Goal: Task Accomplishment & Management: Use online tool/utility

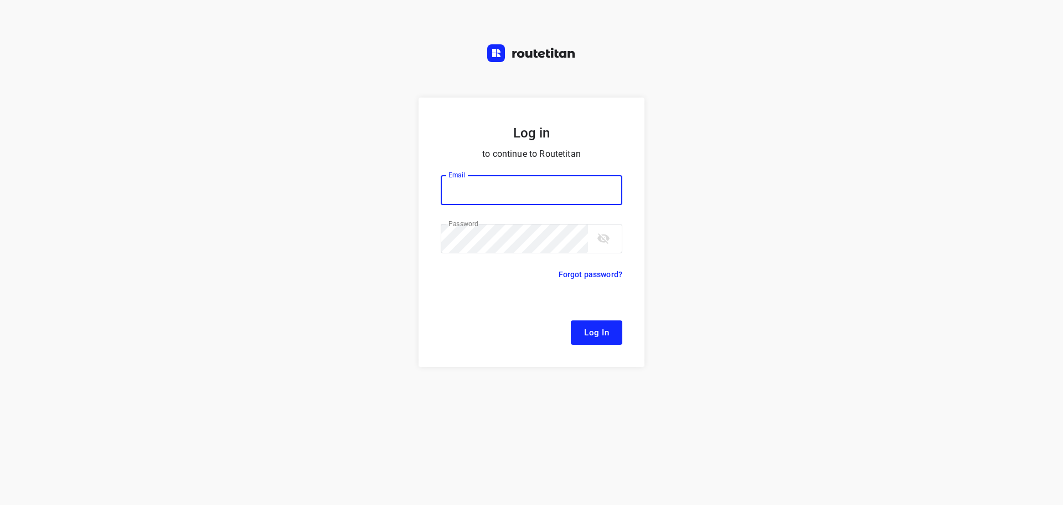
type input "[EMAIL_ADDRESS][DOMAIN_NAME]"
click at [592, 333] on span "Log In" at bounding box center [596, 332] width 25 height 14
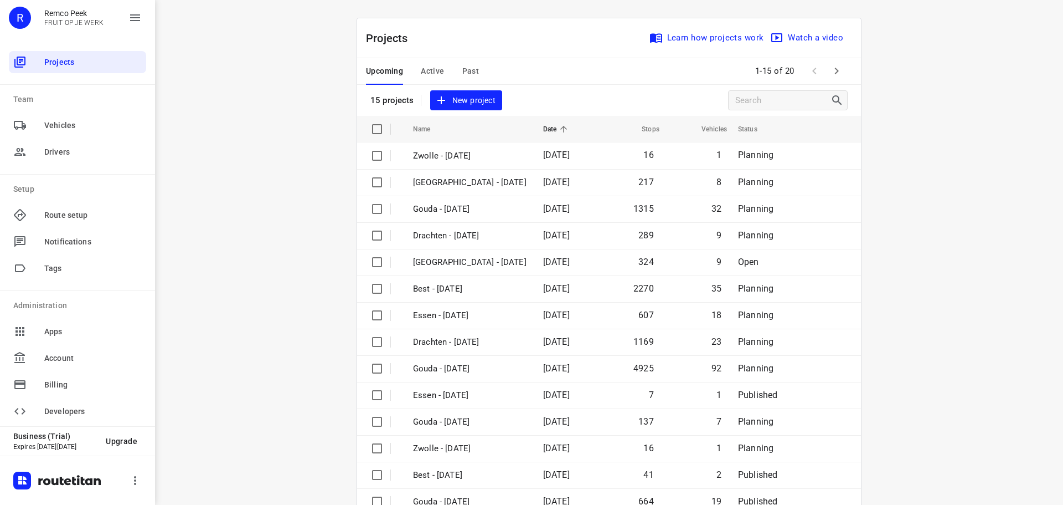
click at [433, 73] on span "Active" at bounding box center [432, 71] width 23 height 14
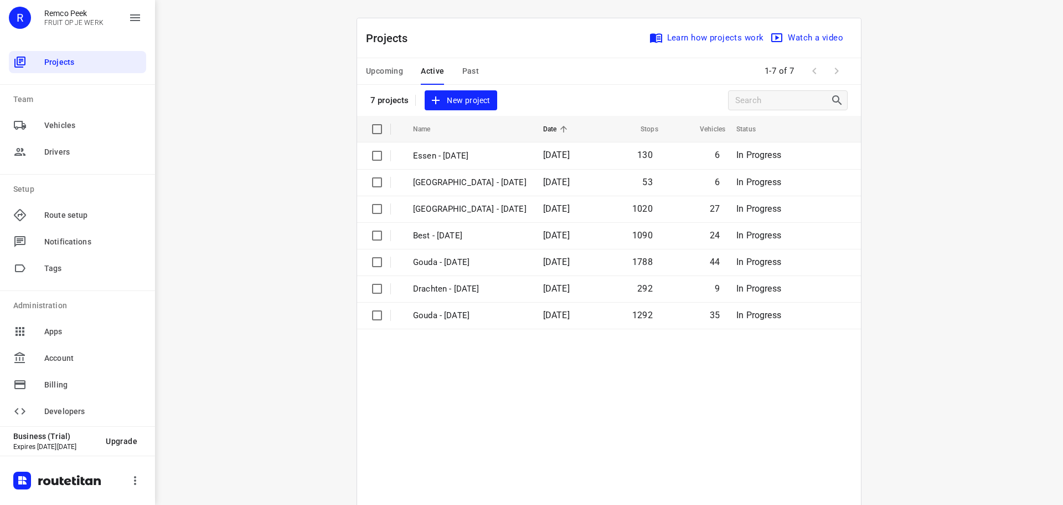
click at [471, 78] on span "Past" at bounding box center [470, 71] width 17 height 14
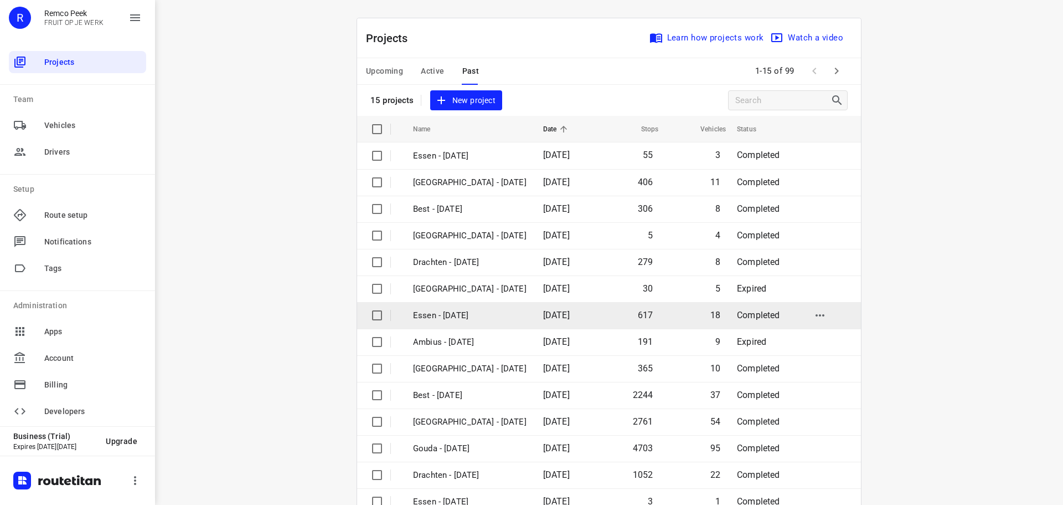
click at [450, 319] on p "Essen - [DATE]" at bounding box center [470, 315] width 114 height 13
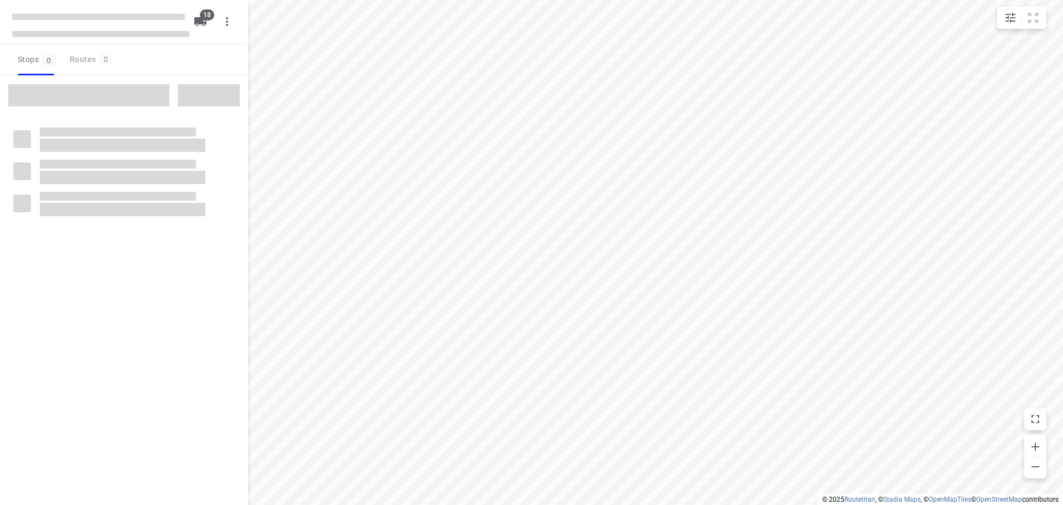
checkbox input "true"
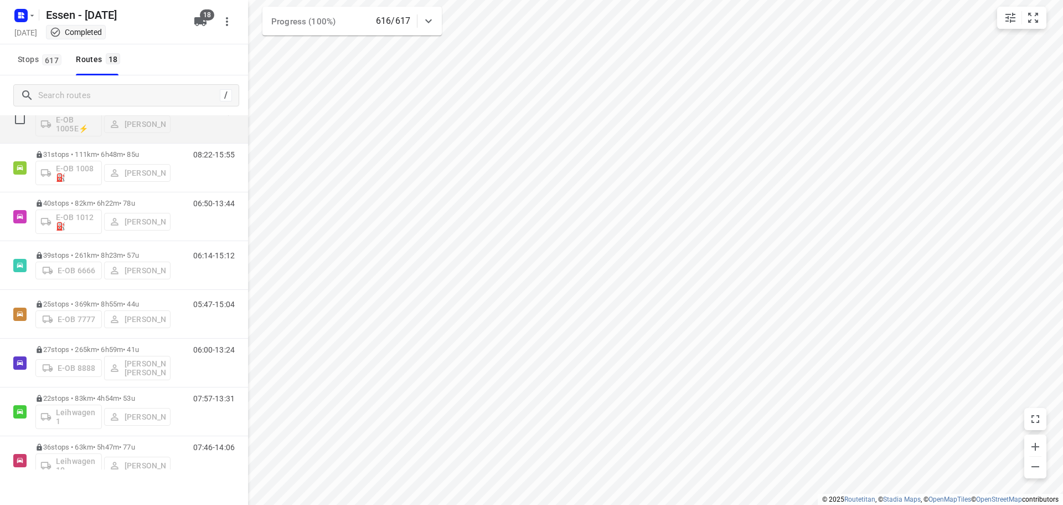
scroll to position [111, 0]
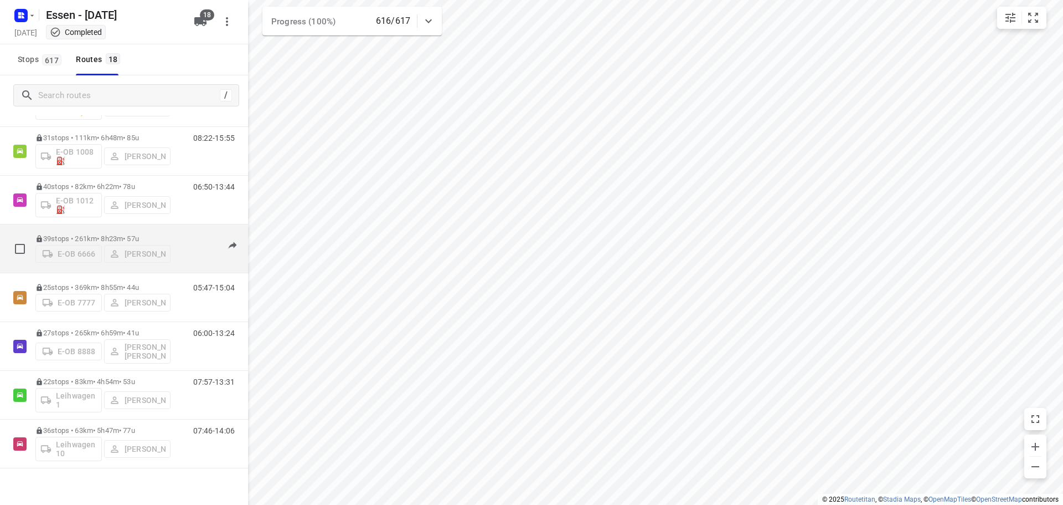
click at [167, 245] on div "E-OB 6666 Rwan Anz" at bounding box center [102, 253] width 135 height 20
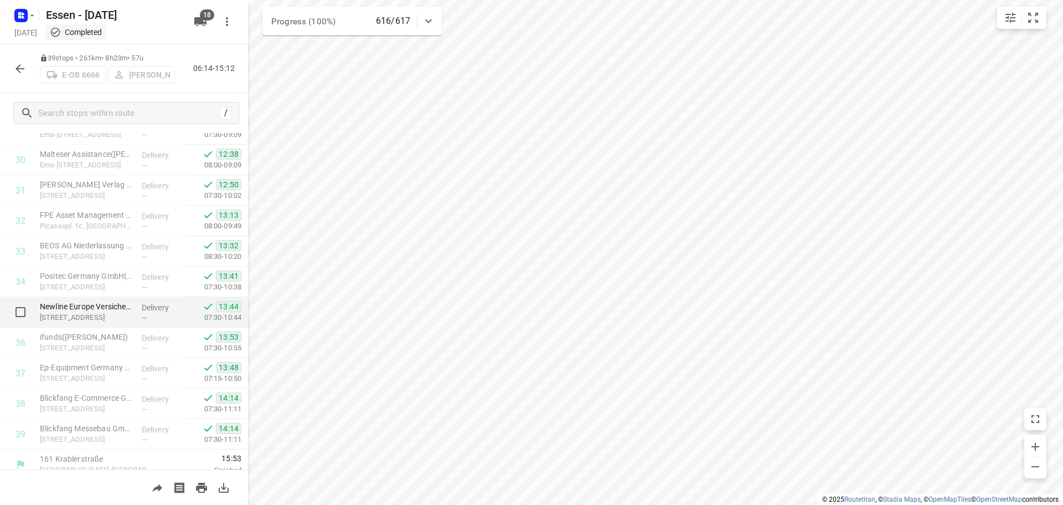
scroll to position [938, 0]
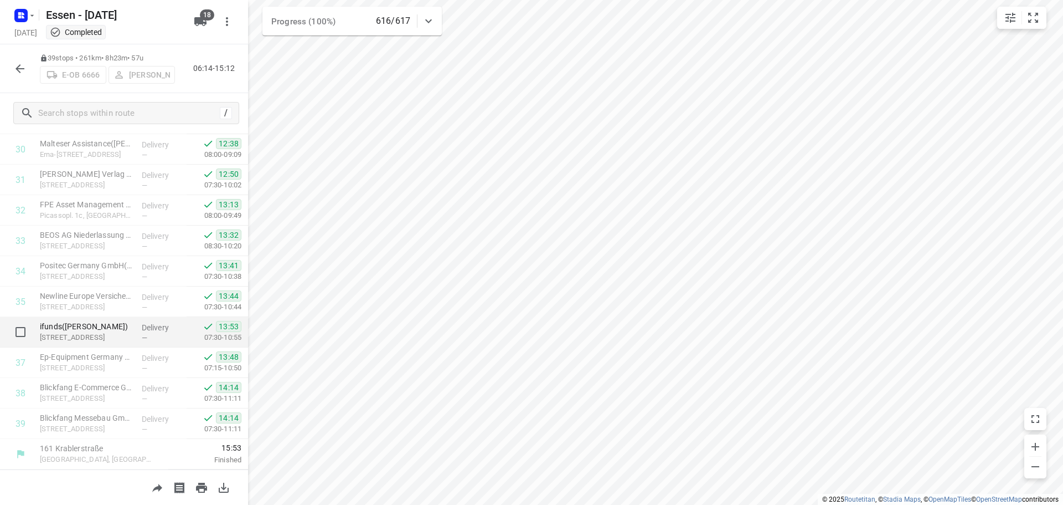
click at [146, 335] on div "—" at bounding box center [162, 337] width 41 height 8
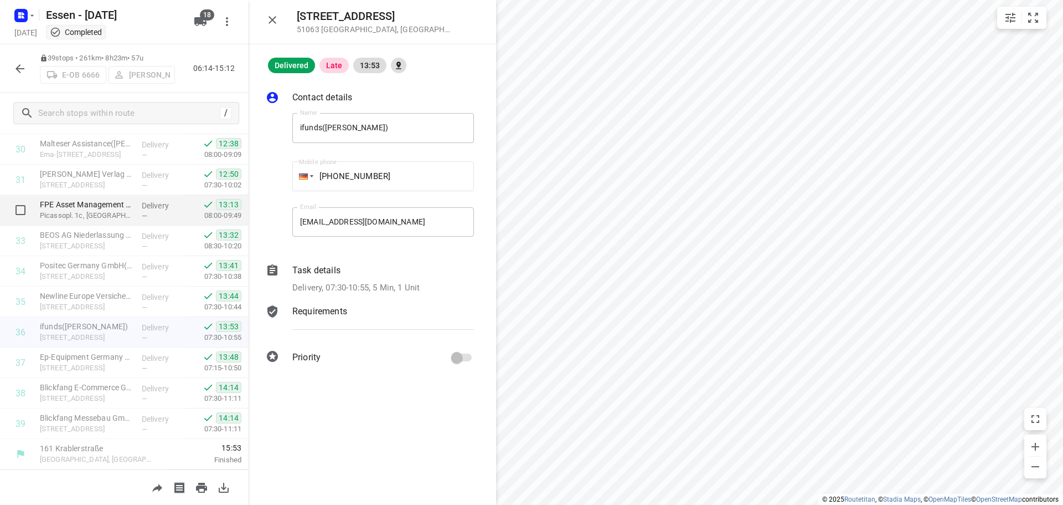
scroll to position [605, 0]
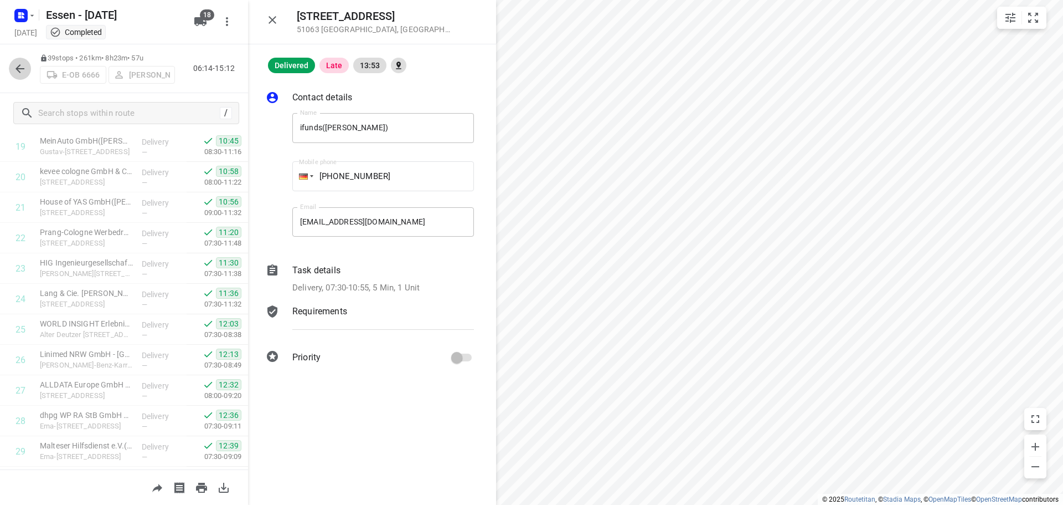
click at [22, 63] on icon "button" at bounding box center [19, 68] width 13 height 13
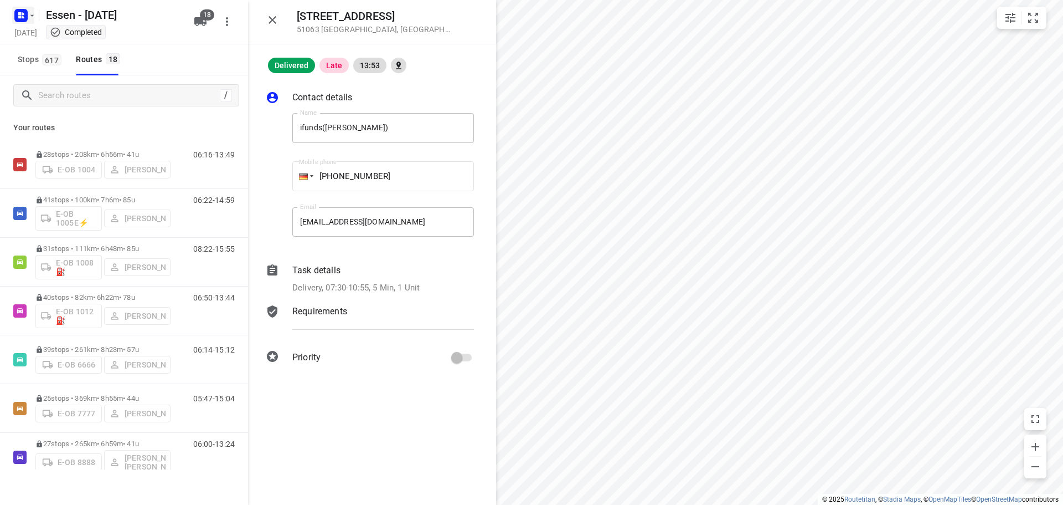
click at [33, 18] on icon "button" at bounding box center [32, 15] width 9 height 9
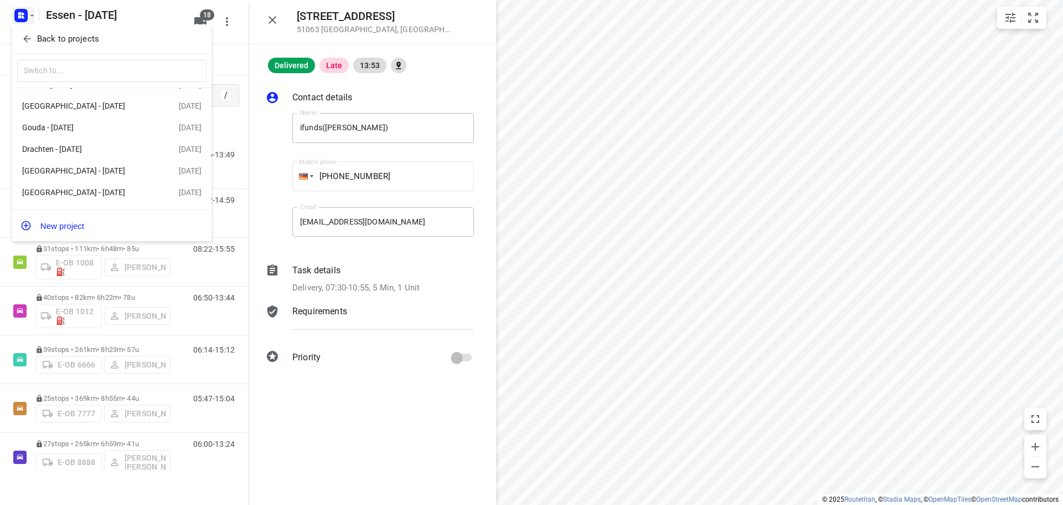
scroll to position [0, 0]
click at [50, 33] on p "Back to projects" at bounding box center [68, 39] width 62 height 13
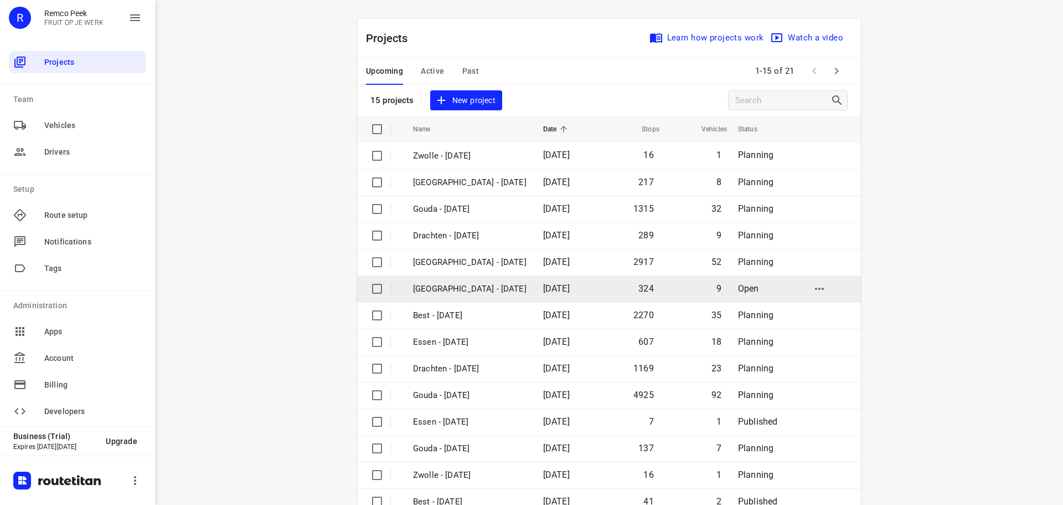
scroll to position [55, 0]
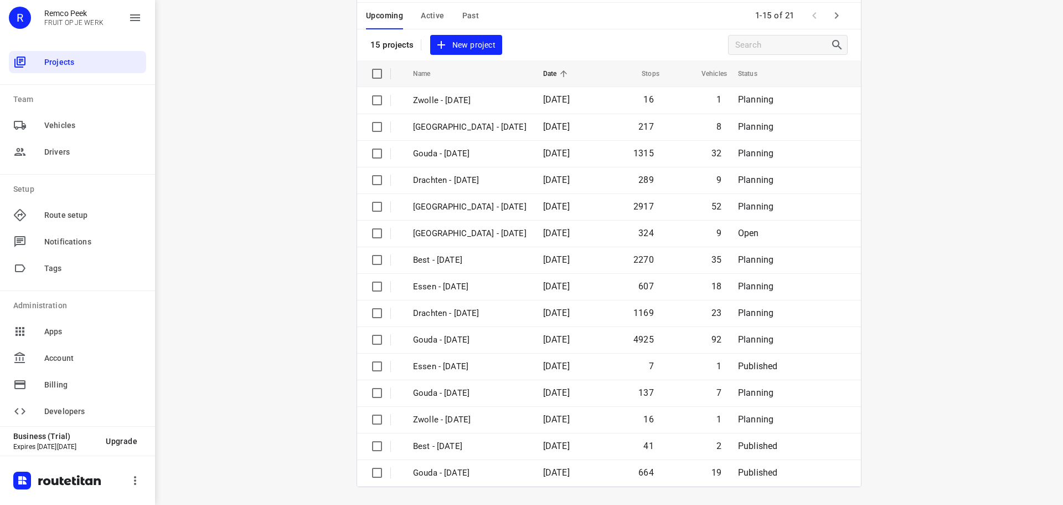
click at [434, 16] on span "Active" at bounding box center [432, 16] width 23 height 14
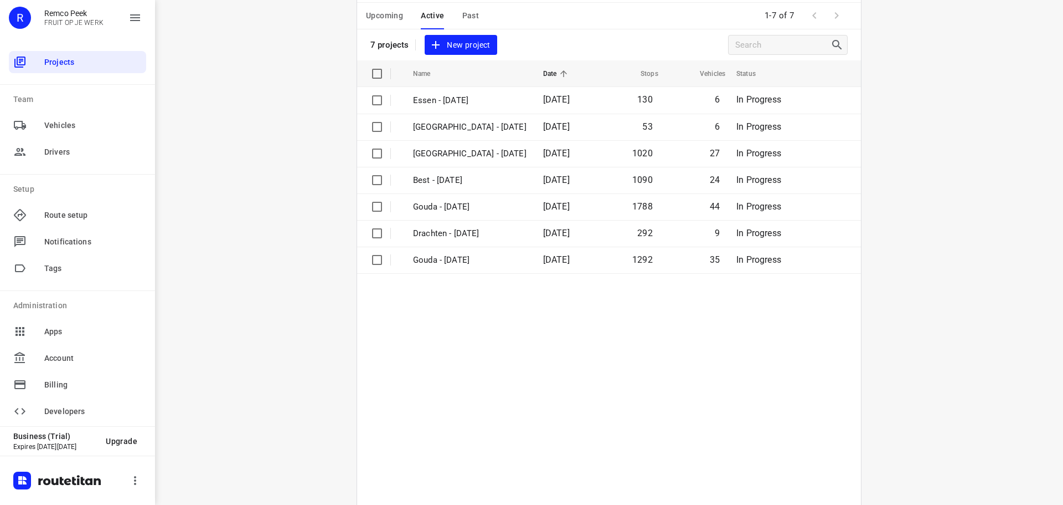
scroll to position [0, 0]
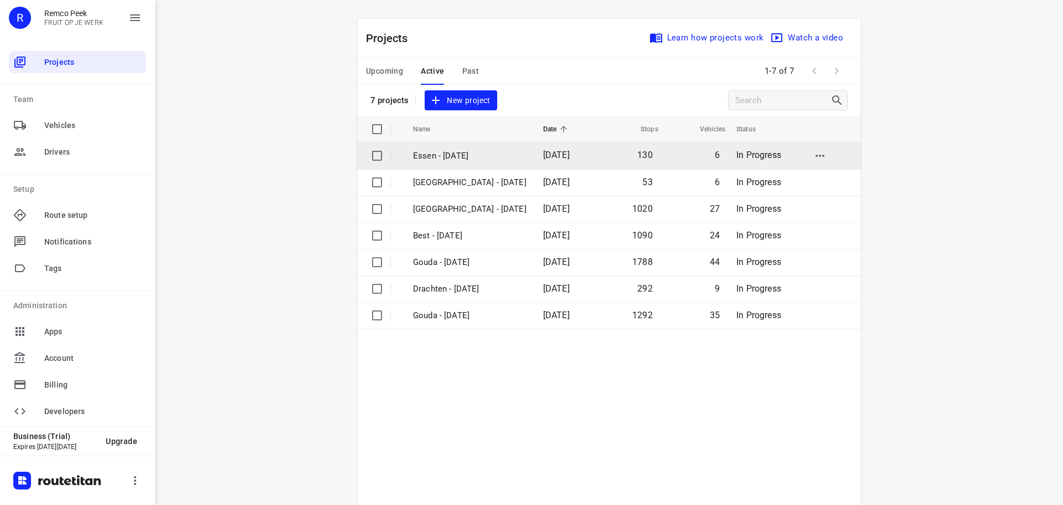
click at [461, 154] on p "Essen - [DATE]" at bounding box center [470, 156] width 114 height 13
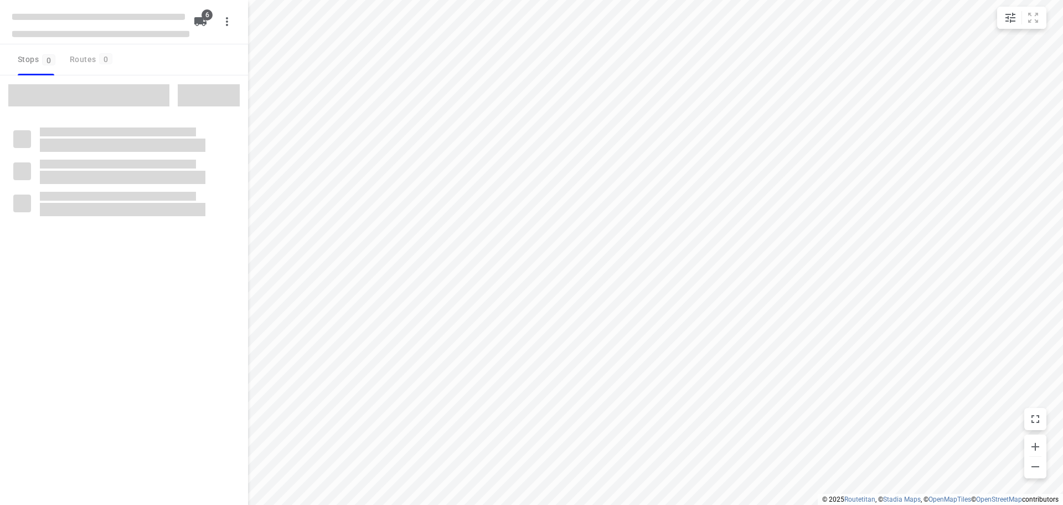
checkbox input "true"
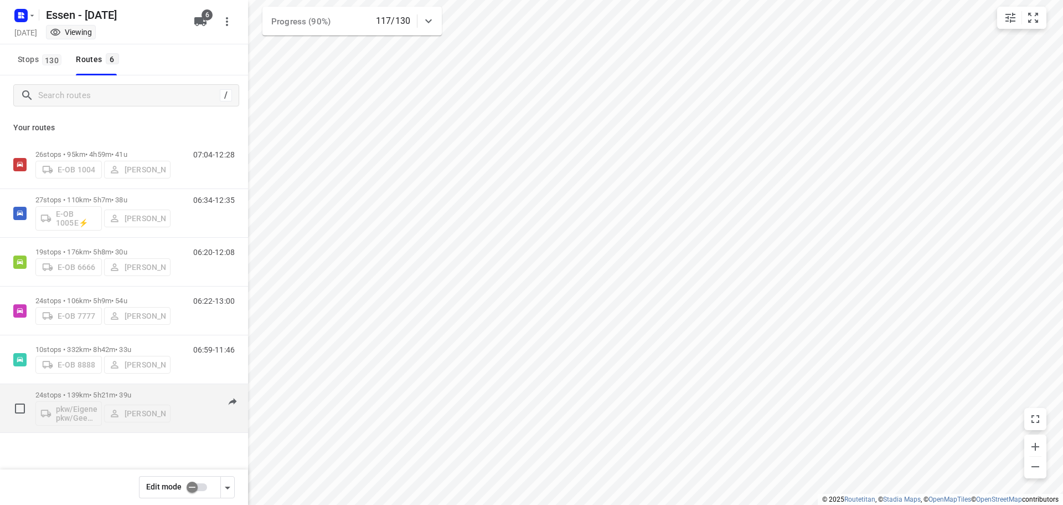
click at [168, 406] on div "pkw/Eigener pkw/Geen kenteken Robert Kula" at bounding box center [102, 412] width 135 height 27
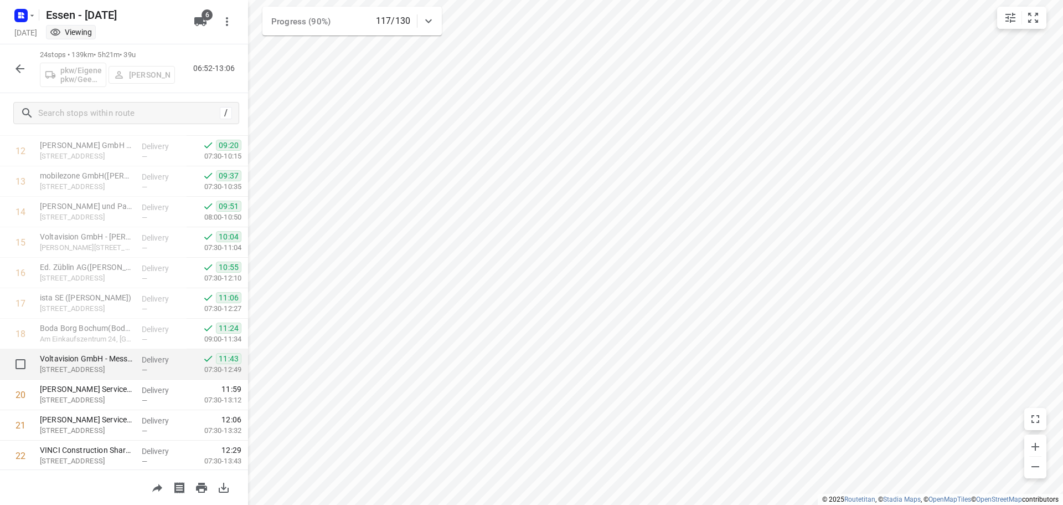
scroll to position [481, 0]
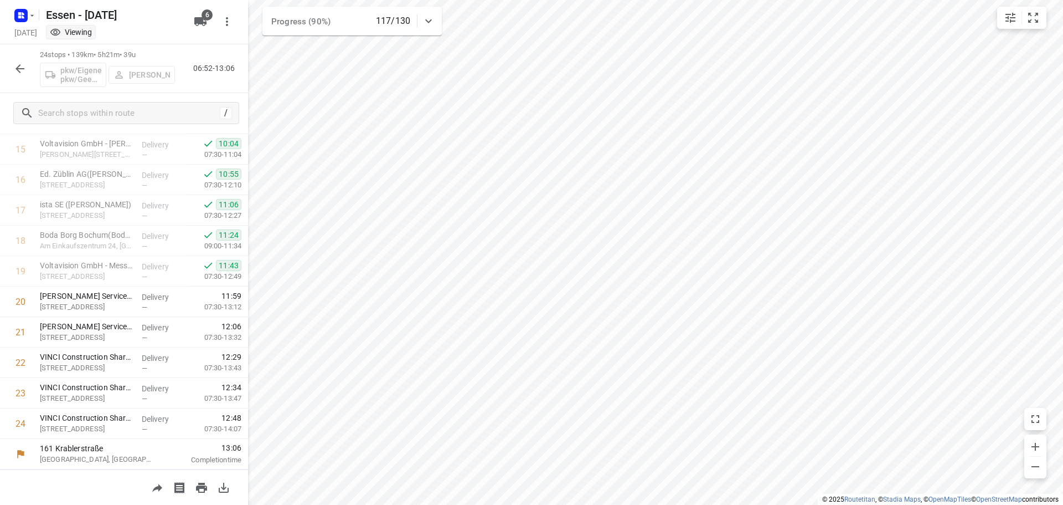
click at [18, 78] on button "button" at bounding box center [20, 69] width 22 height 22
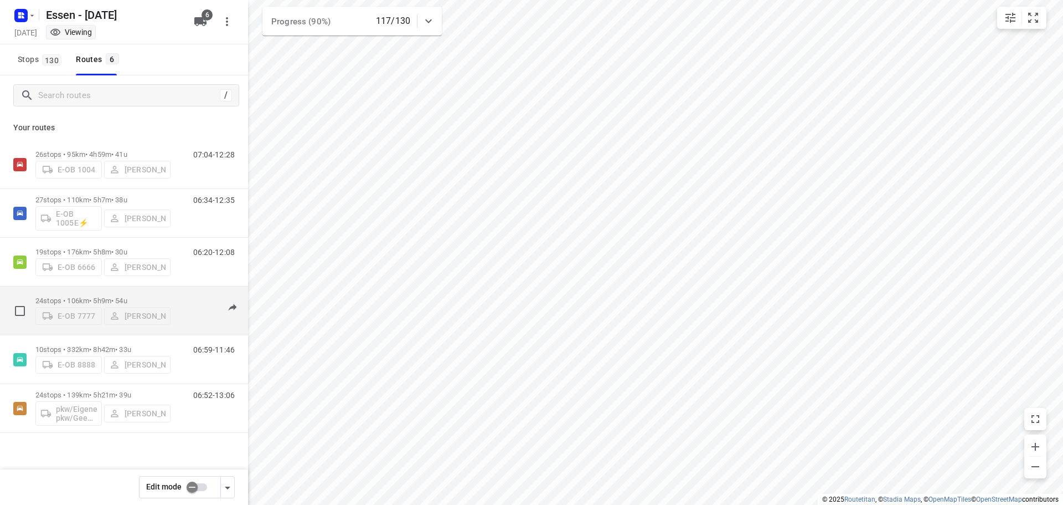
click at [167, 305] on div "E-OB 7777 Andrianu Krasniqi" at bounding box center [102, 315] width 135 height 20
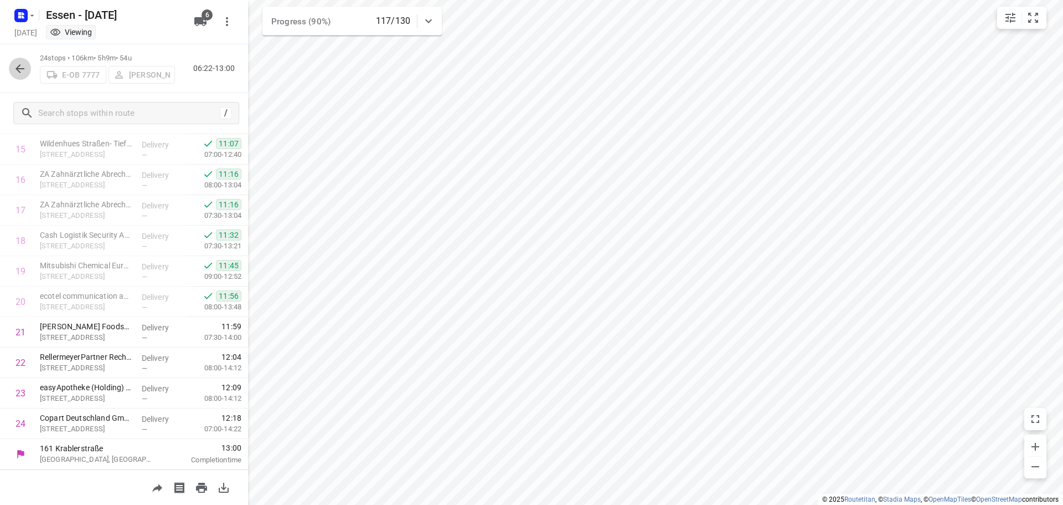
click at [19, 69] on icon "button" at bounding box center [19, 68] width 13 height 13
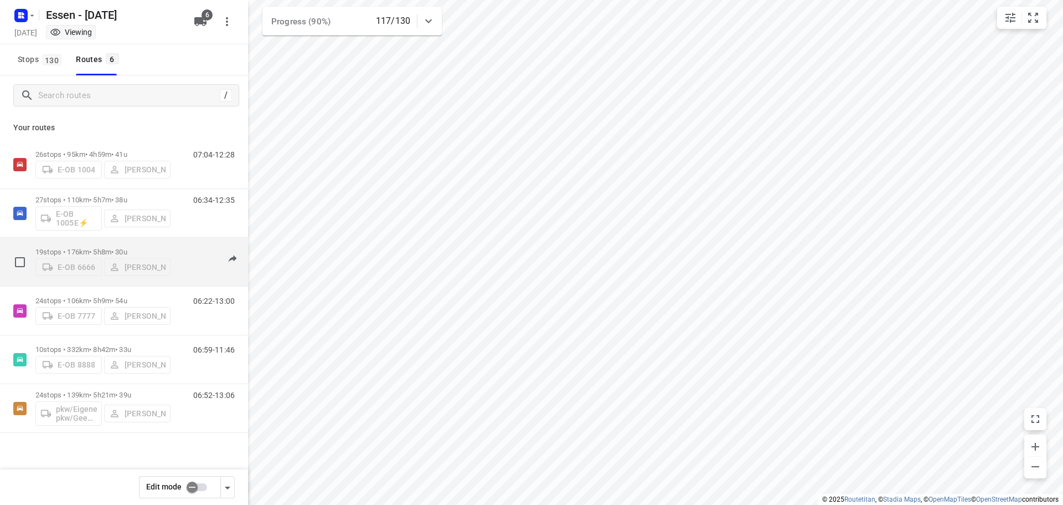
click at [156, 256] on div "E-OB 6666 Anas Yahya" at bounding box center [102, 266] width 135 height 20
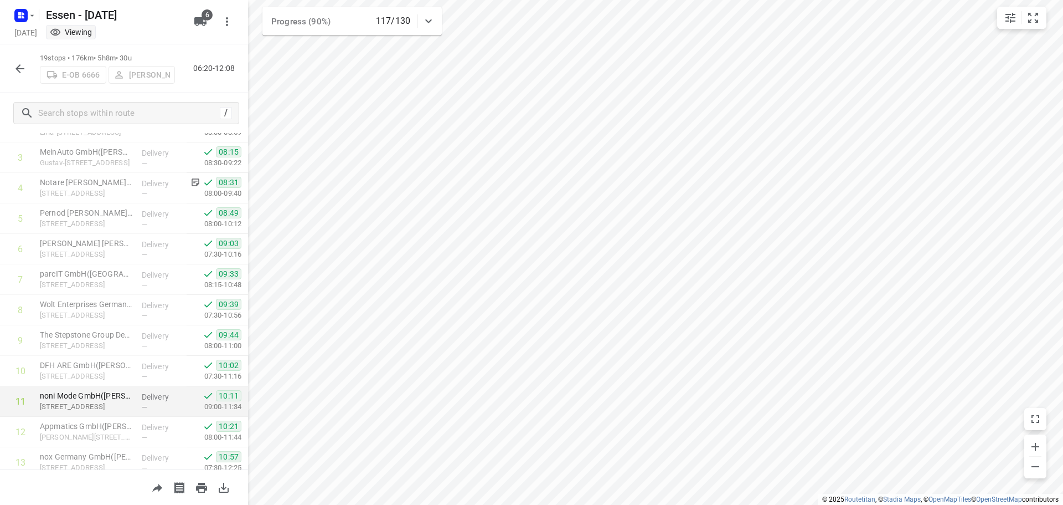
scroll to position [0, 0]
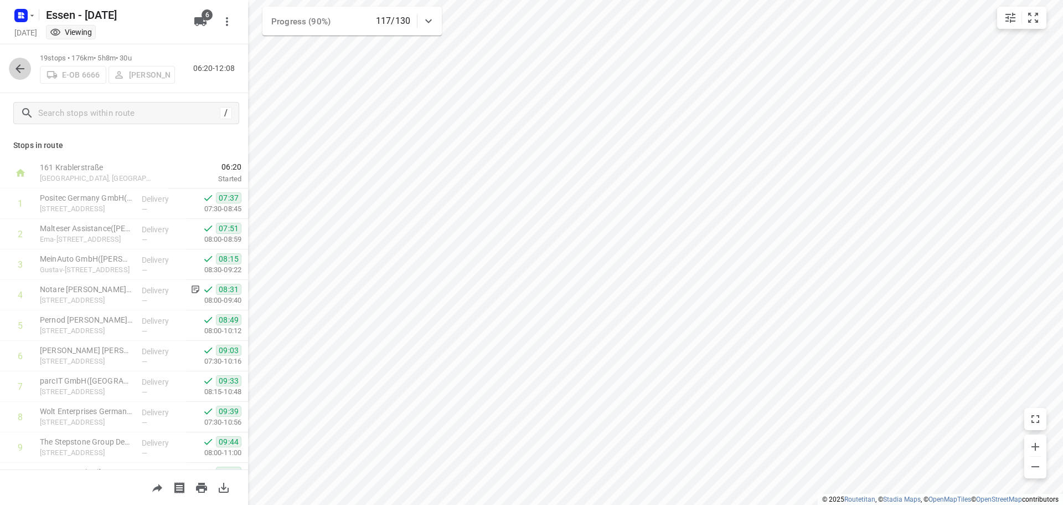
click at [24, 68] on icon "button" at bounding box center [19, 68] width 13 height 13
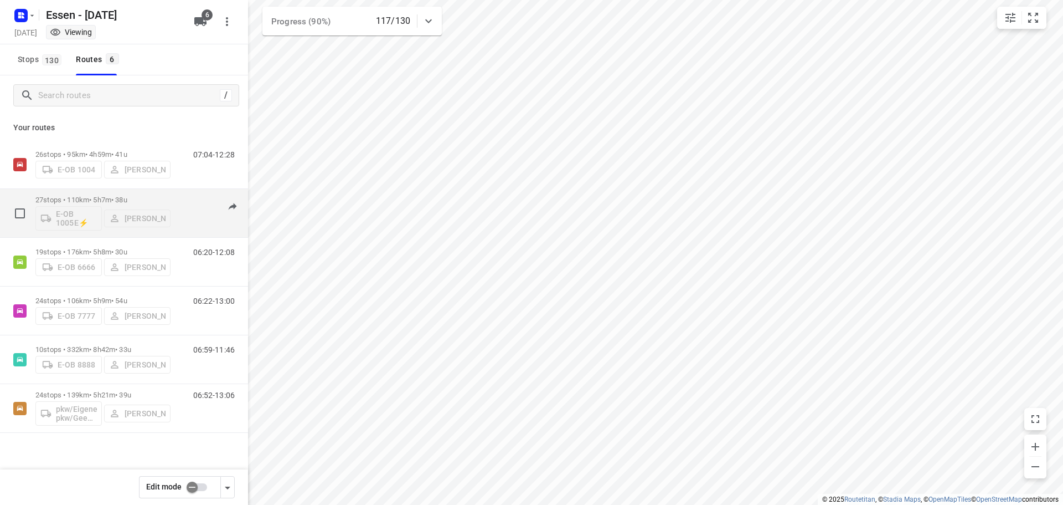
click at [183, 198] on div "06:34-12:35" at bounding box center [206, 215] width 55 height 40
click at [179, 207] on div "06:34-12:35" at bounding box center [206, 215] width 55 height 40
click at [156, 195] on div "27 stops • 110km • 5h7m • 38u E-OB 1005E⚡ Jörg Uwe Kostrzewa" at bounding box center [102, 213] width 135 height 46
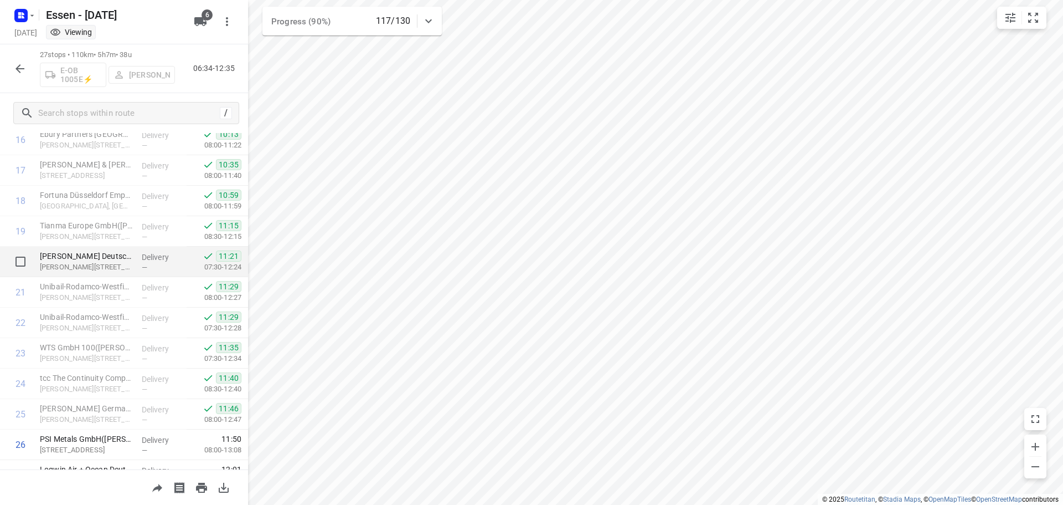
scroll to position [572, 0]
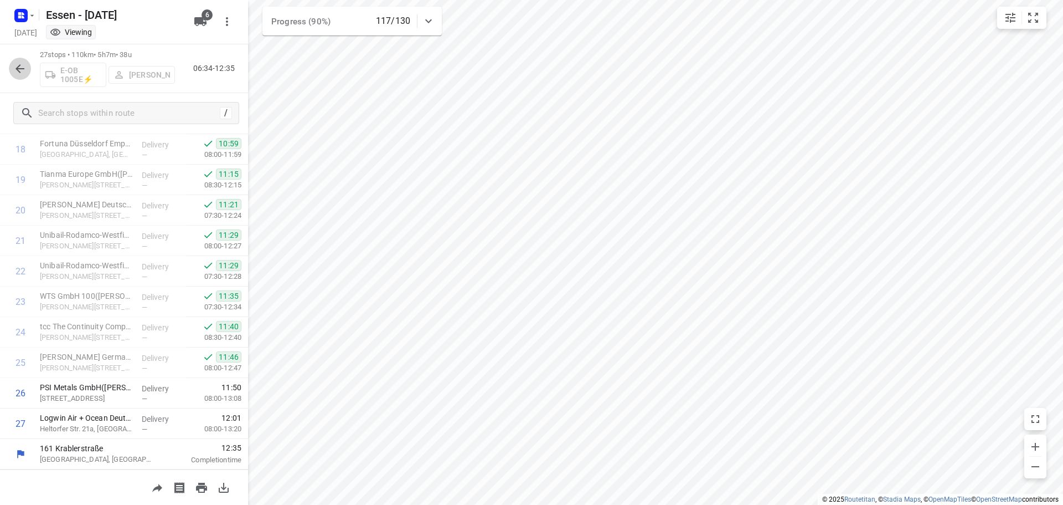
click at [22, 70] on icon "button" at bounding box center [19, 68] width 13 height 13
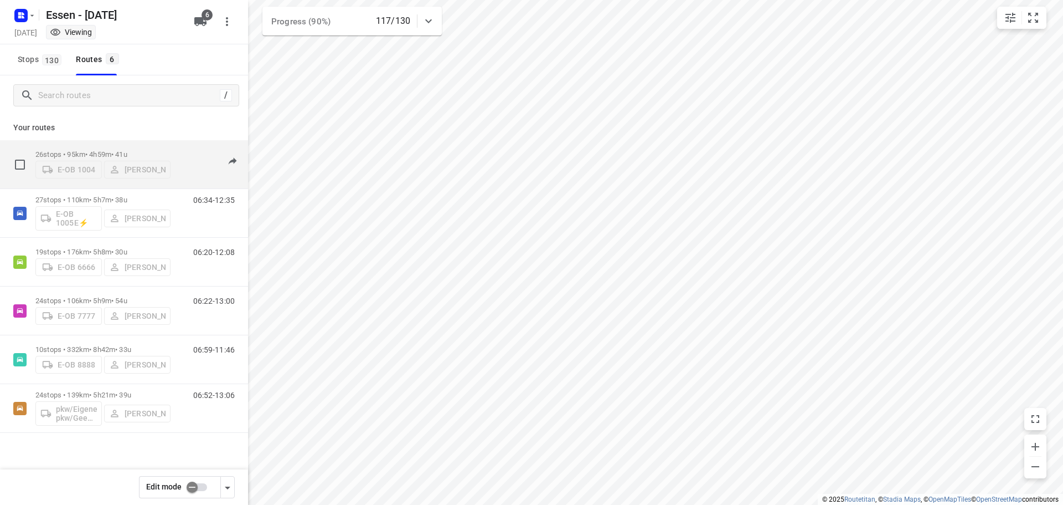
click at [166, 151] on p "26 stops • 95km • 4h59m • [DATE]" at bounding box center [102, 154] width 135 height 8
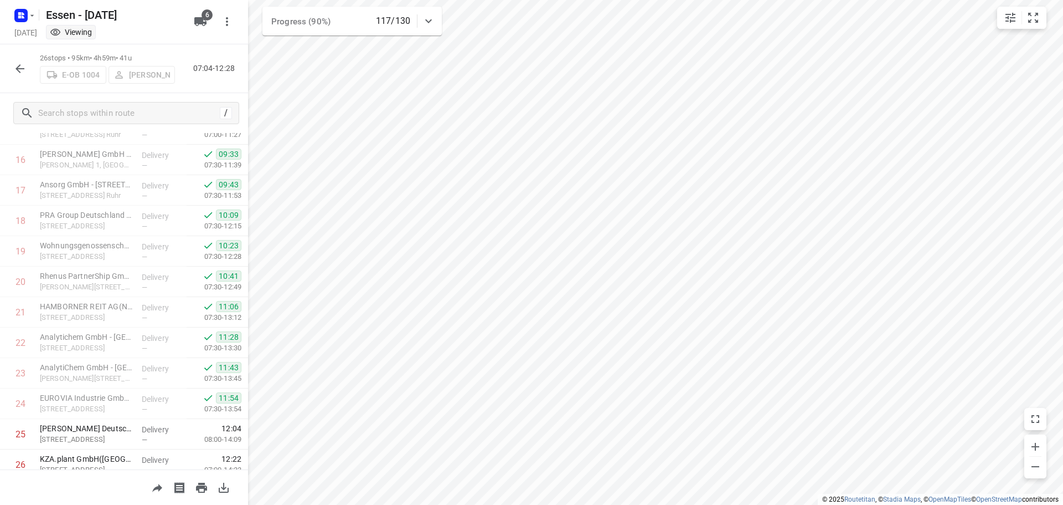
scroll to position [542, 0]
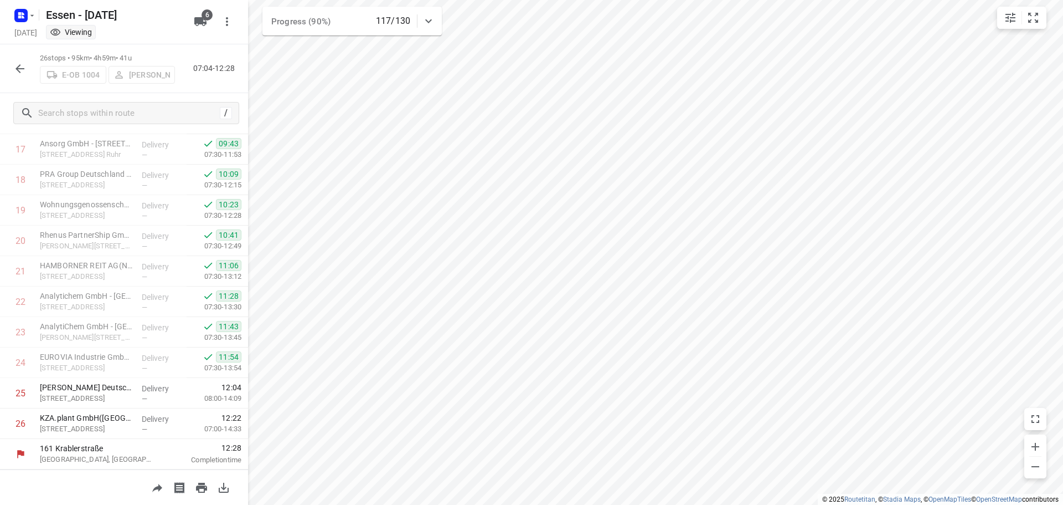
click at [18, 76] on button "button" at bounding box center [20, 69] width 22 height 22
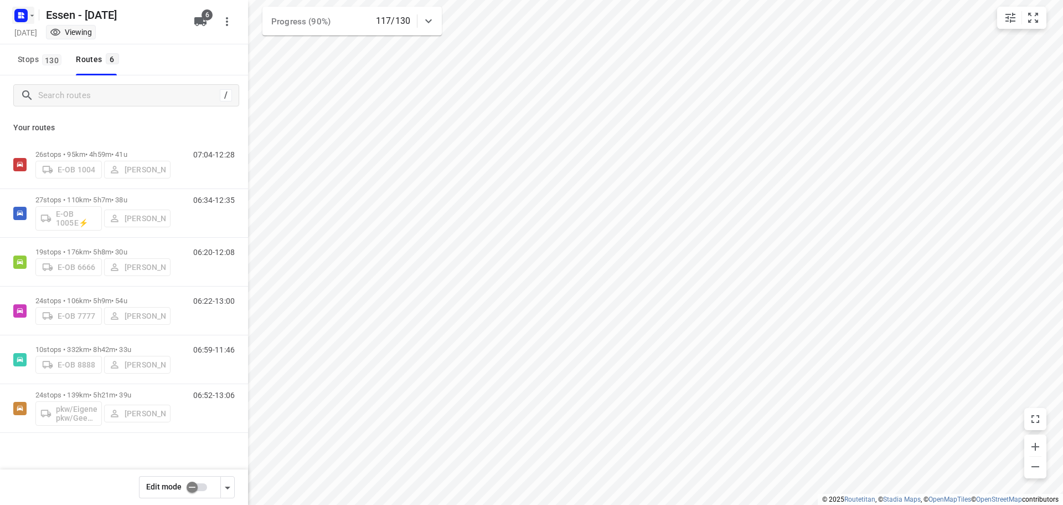
click at [29, 12] on icon "button" at bounding box center [32, 15] width 9 height 9
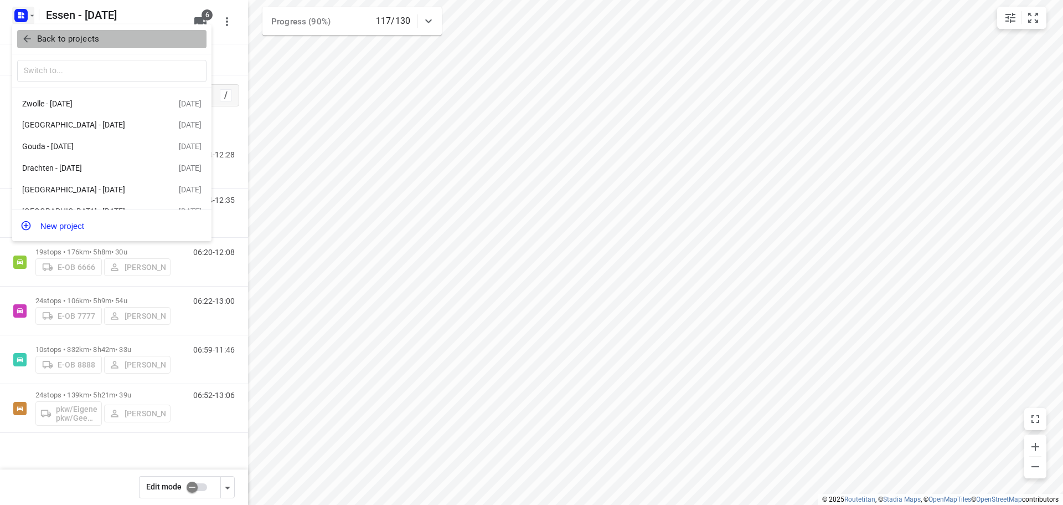
click at [32, 33] on icon "button" at bounding box center [27, 38] width 11 height 11
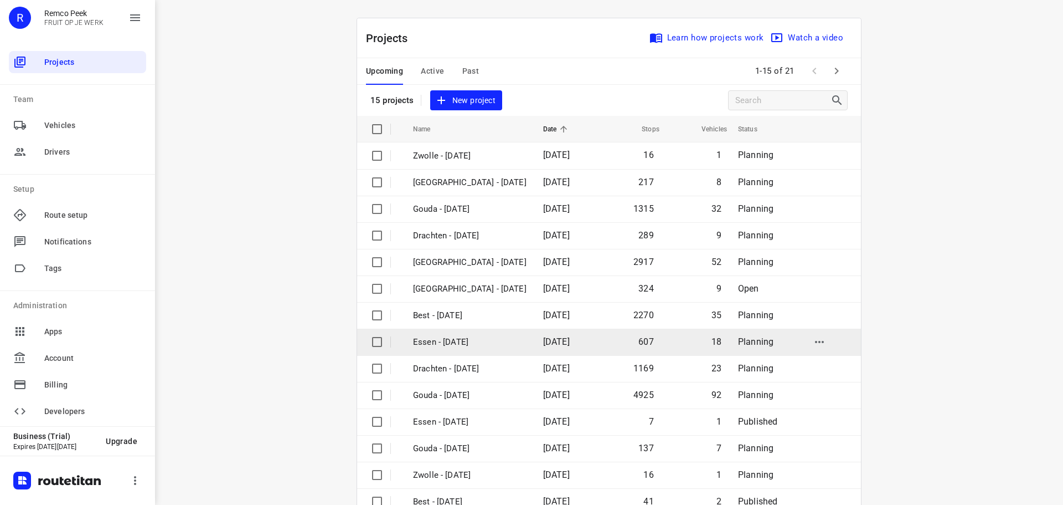
click at [452, 346] on p "Essen - [DATE]" at bounding box center [470, 342] width 114 height 13
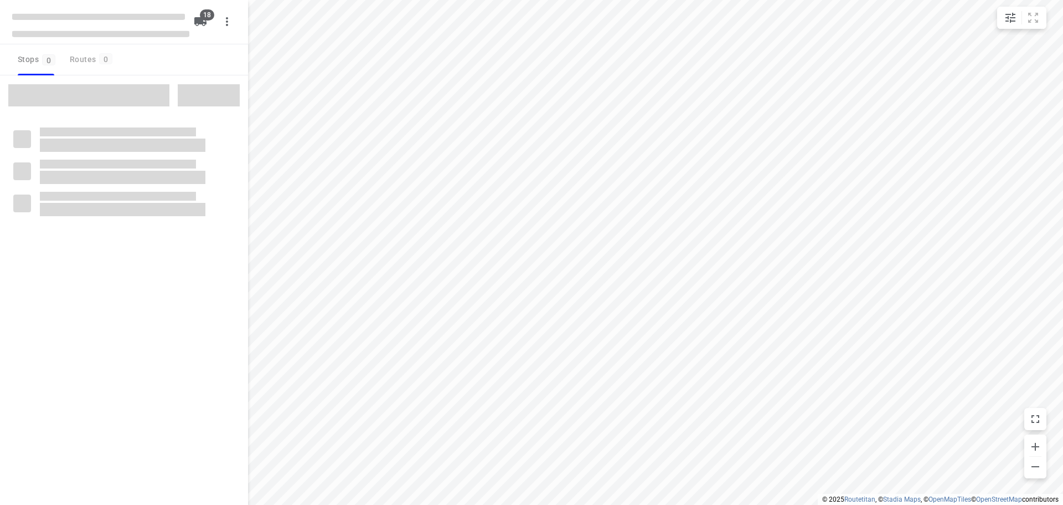
checkbox input "true"
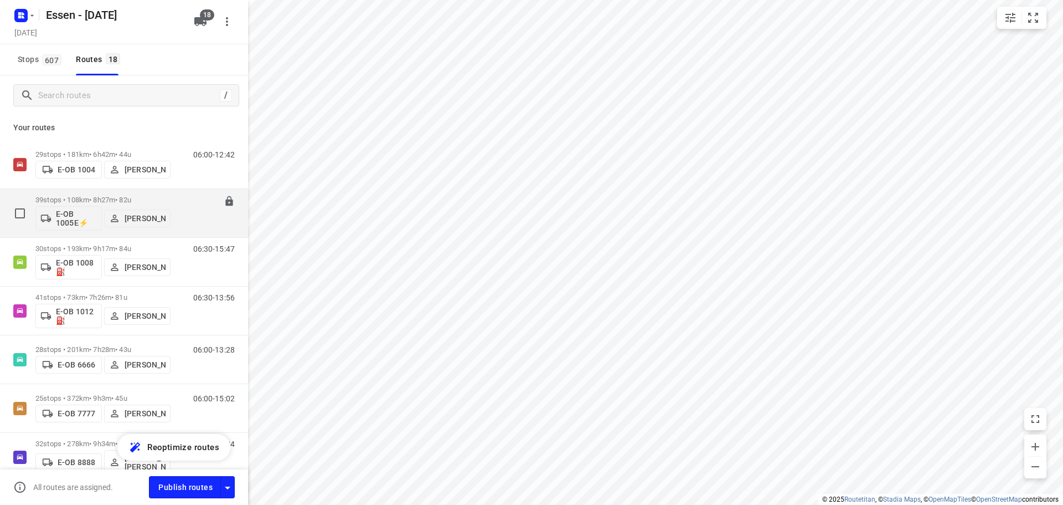
click at [168, 225] on button "Hans Krupp" at bounding box center [137, 218] width 66 height 18
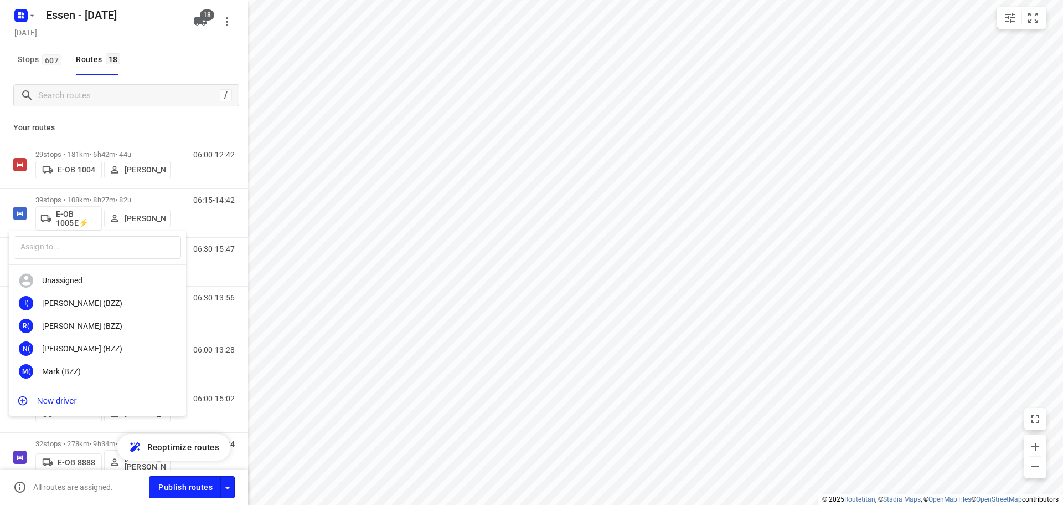
click at [152, 203] on div at bounding box center [531, 252] width 1063 height 505
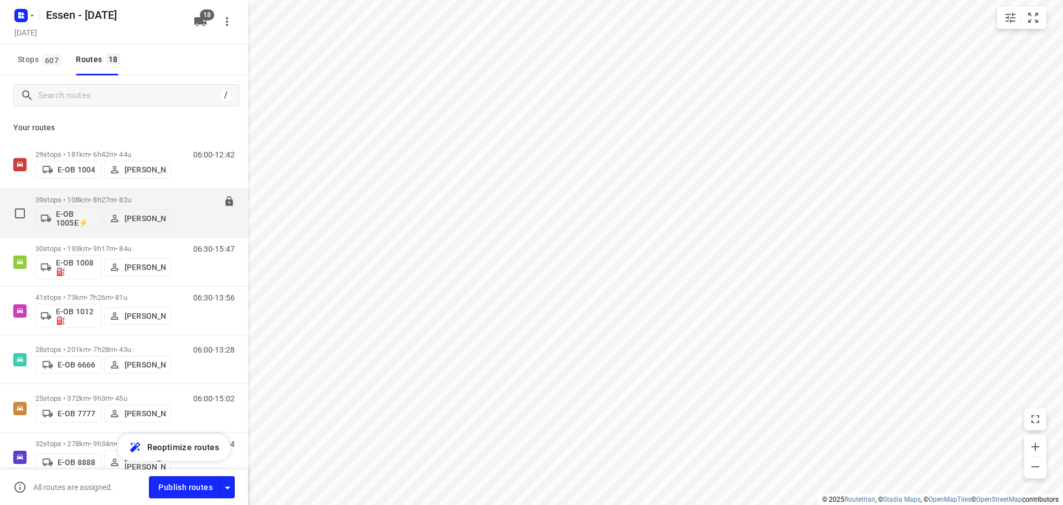
click at [160, 195] on div "39 stops • 108km • 8h27m • 82u E-OB 1005E⚡ Hans Krupp" at bounding box center [102, 213] width 135 height 46
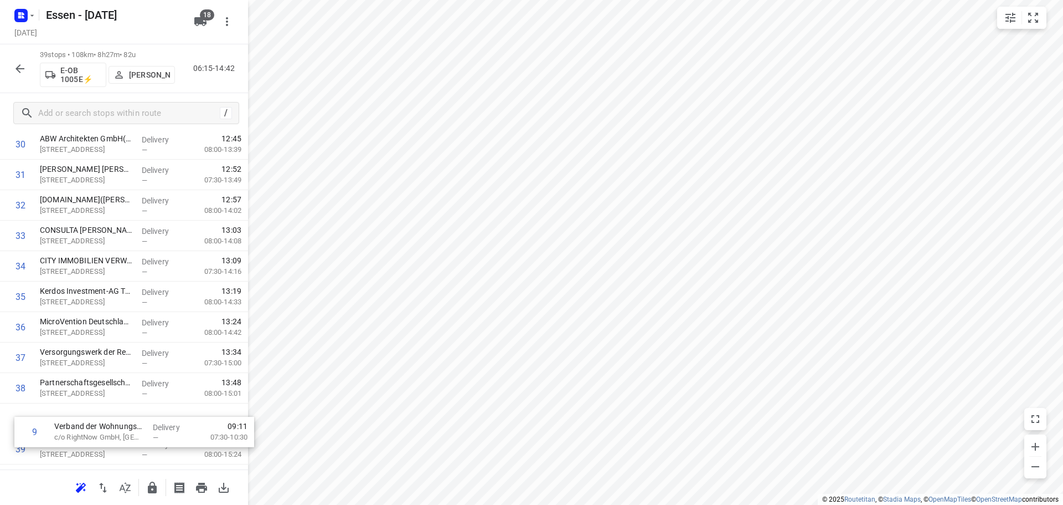
scroll to position [916, 0]
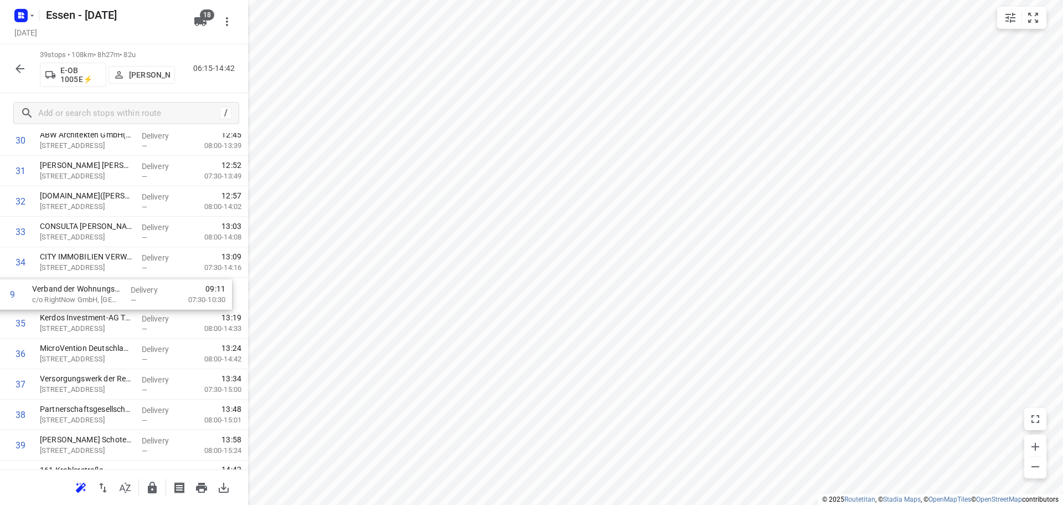
drag, startPoint x: 85, startPoint y: 227, endPoint x: 78, endPoint y: 302, distance: 76.2
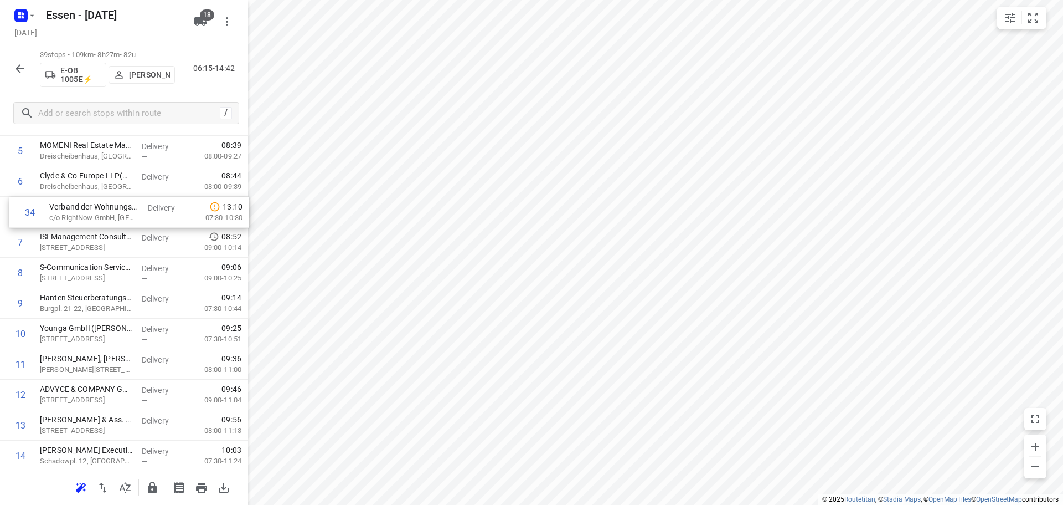
scroll to position [171, 0]
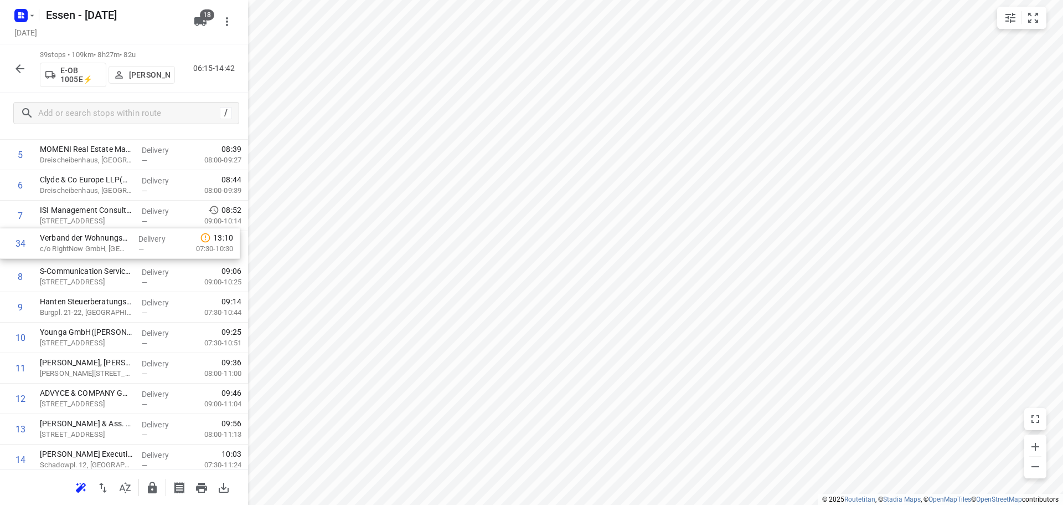
drag, startPoint x: 92, startPoint y: 390, endPoint x: 90, endPoint y: 243, distance: 147.3
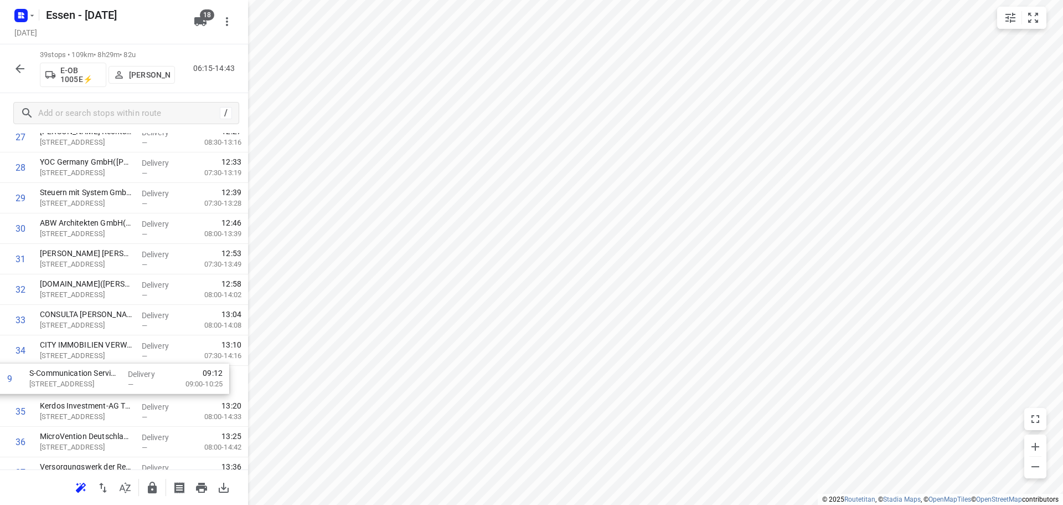
scroll to position [829, 0]
drag, startPoint x: 80, startPoint y: 284, endPoint x: 79, endPoint y: 387, distance: 103.6
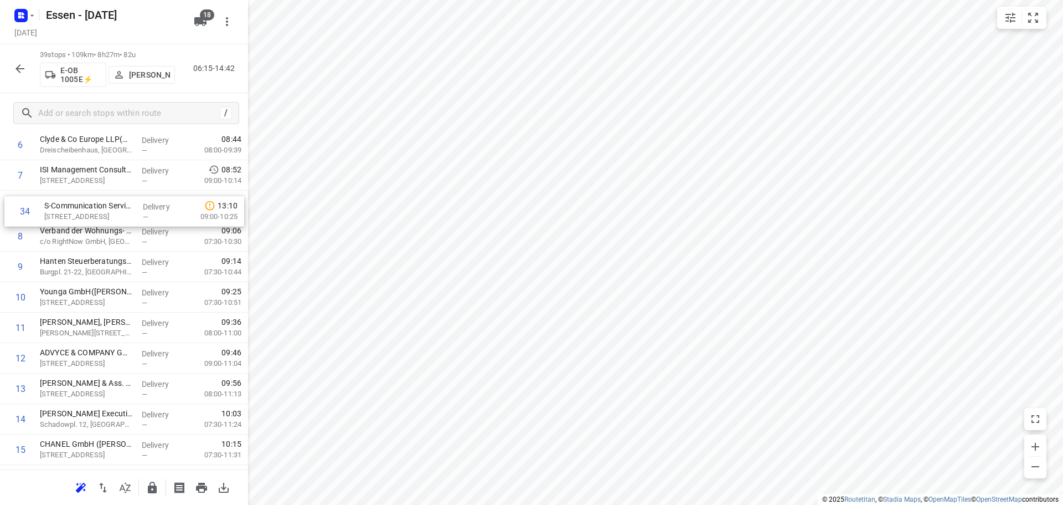
scroll to position [208, 0]
drag, startPoint x: 117, startPoint y: 385, endPoint x: 126, endPoint y: 233, distance: 153.1
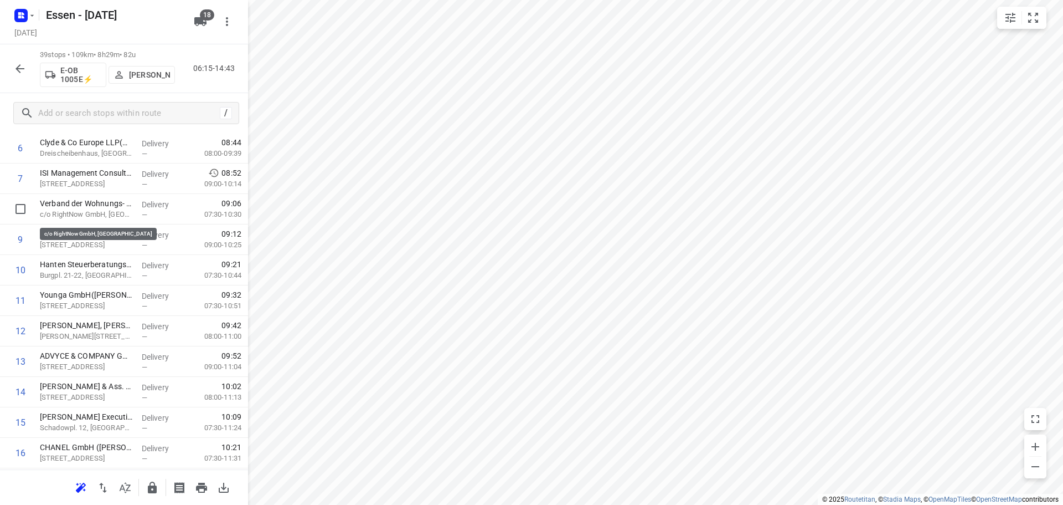
scroll to position [206, 0]
drag, startPoint x: 83, startPoint y: 217, endPoint x: 83, endPoint y: 247, distance: 29.9
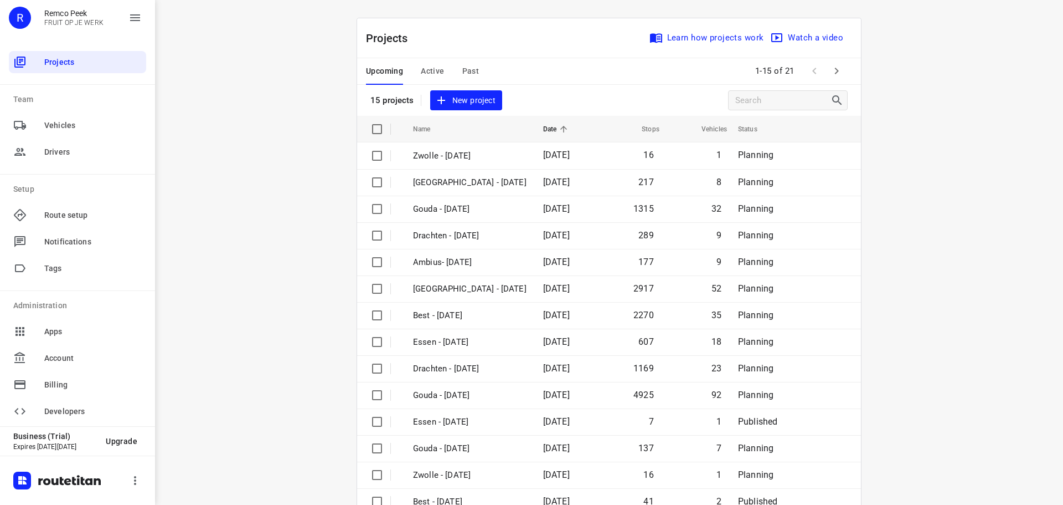
click at [430, 67] on span "Active" at bounding box center [432, 71] width 23 height 14
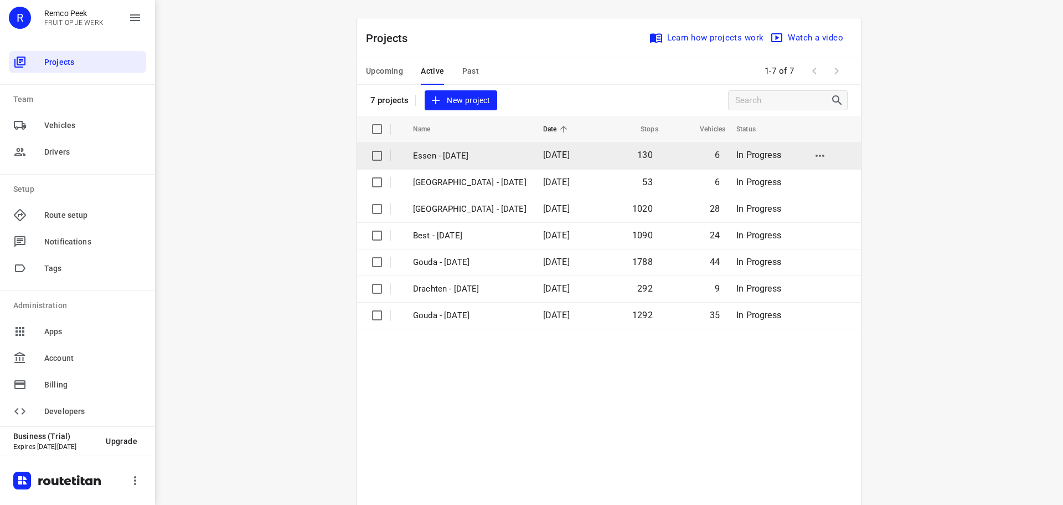
click at [439, 156] on p "Essen - [DATE]" at bounding box center [470, 156] width 114 height 13
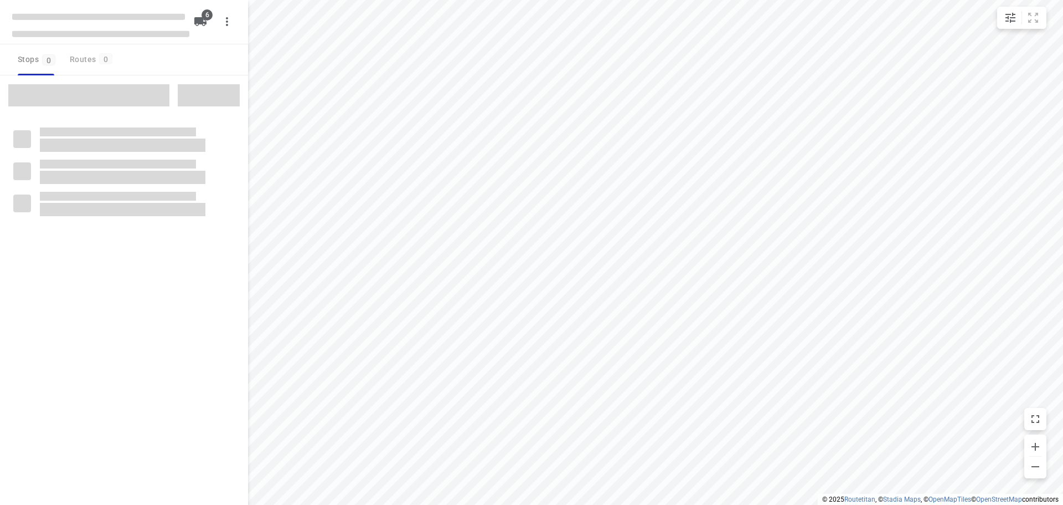
checkbox input "true"
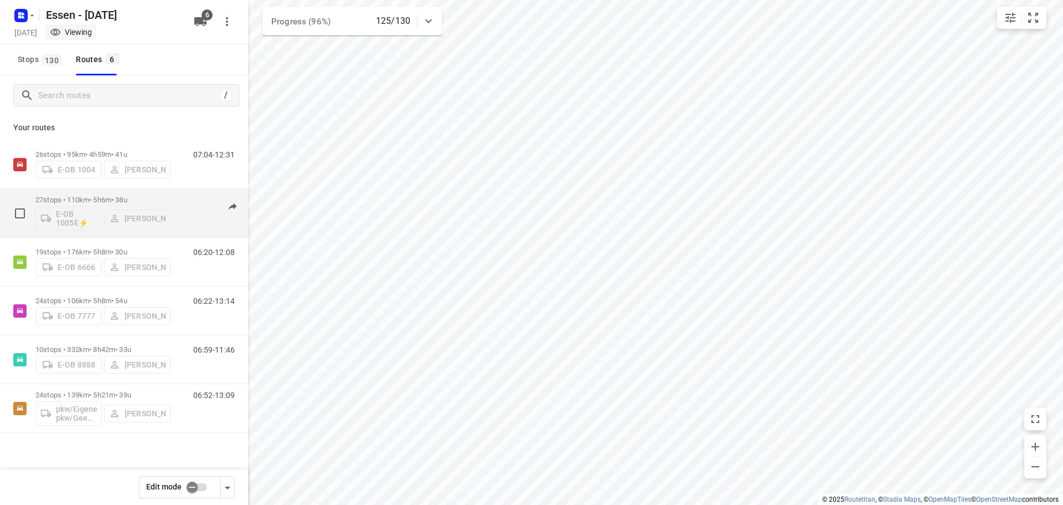
click at [96, 198] on p "27 stops • 110km • 5h6m • [DATE]" at bounding box center [102, 199] width 135 height 8
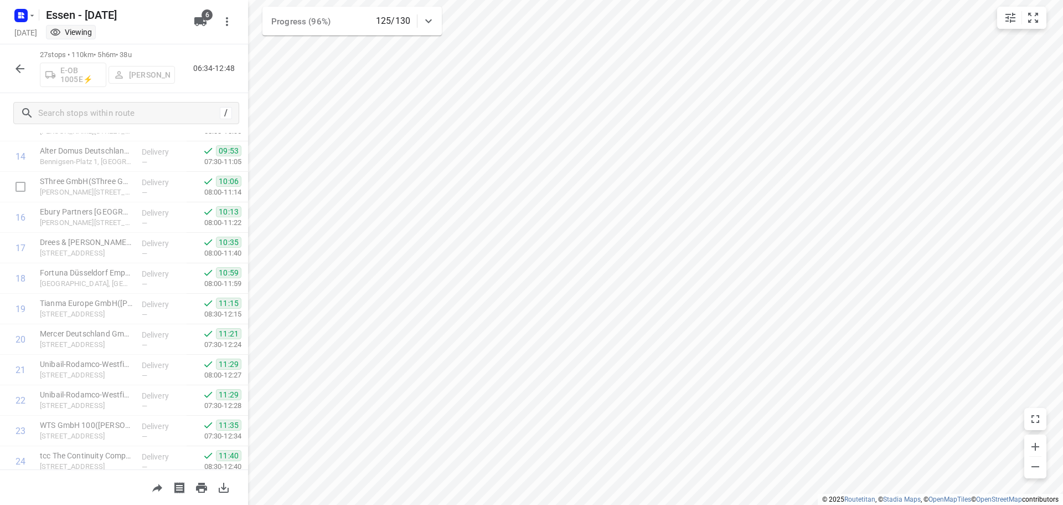
scroll to position [572, 0]
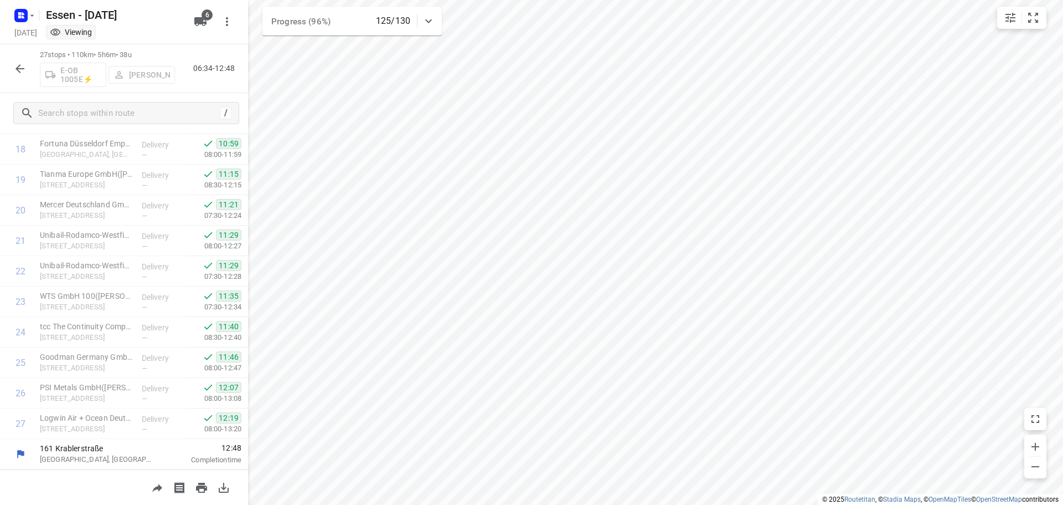
click at [25, 69] on icon "button" at bounding box center [19, 68] width 13 height 13
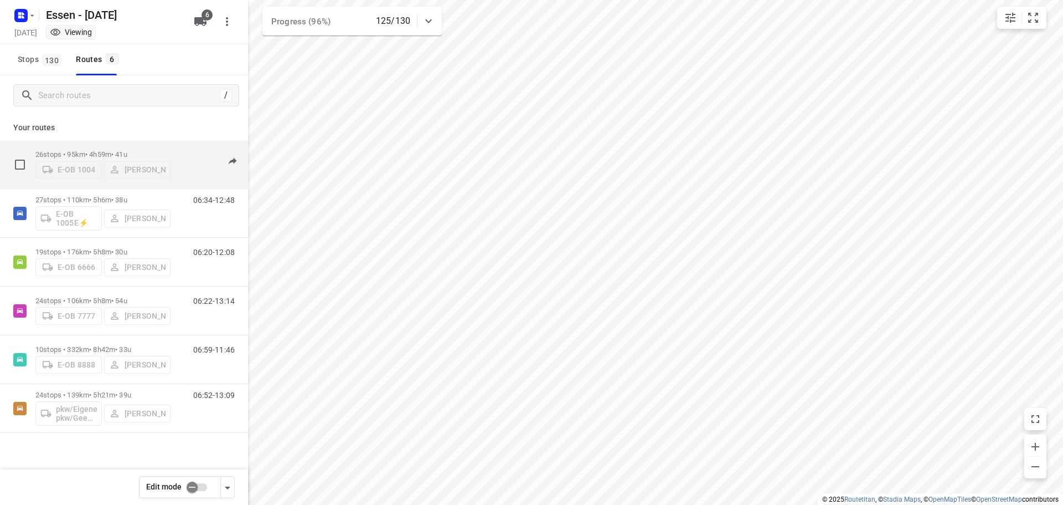
click at [109, 151] on p "26 stops • 95km • 4h59m • [DATE]" at bounding box center [102, 154] width 135 height 8
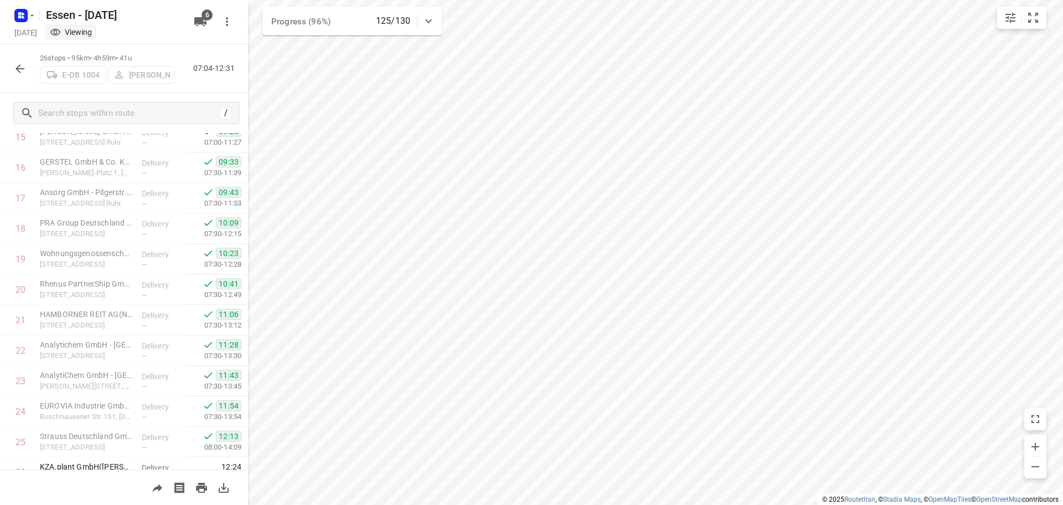
scroll to position [542, 0]
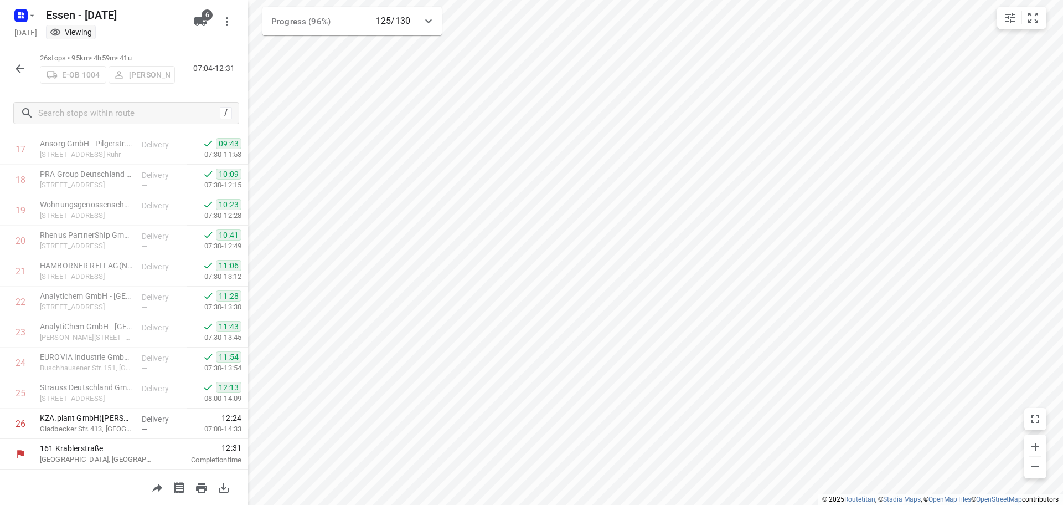
click at [15, 73] on icon "button" at bounding box center [19, 68] width 13 height 13
